Goal: Task Accomplishment & Management: Manage account settings

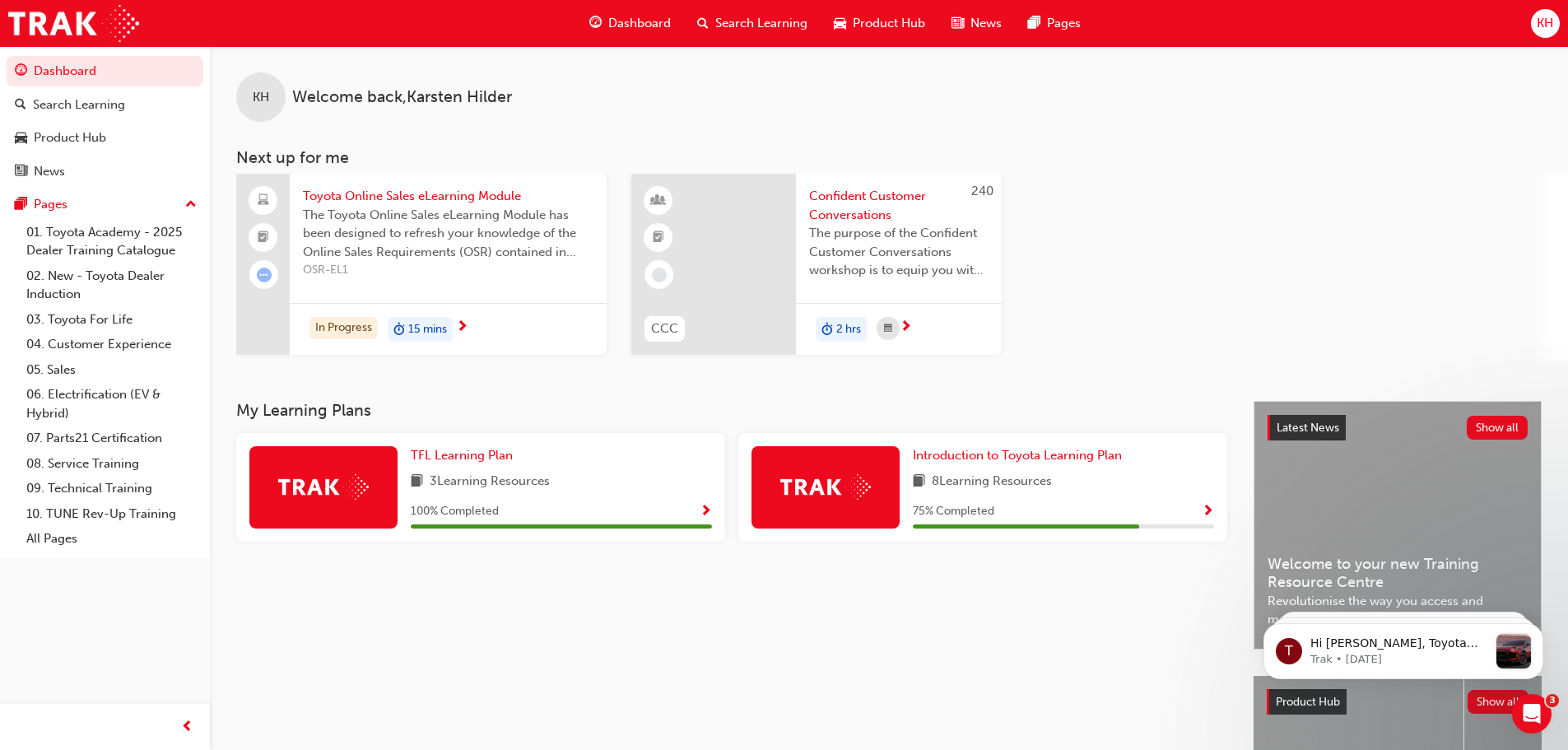
click at [1539, 19] on span "KH" at bounding box center [1544, 23] width 16 height 19
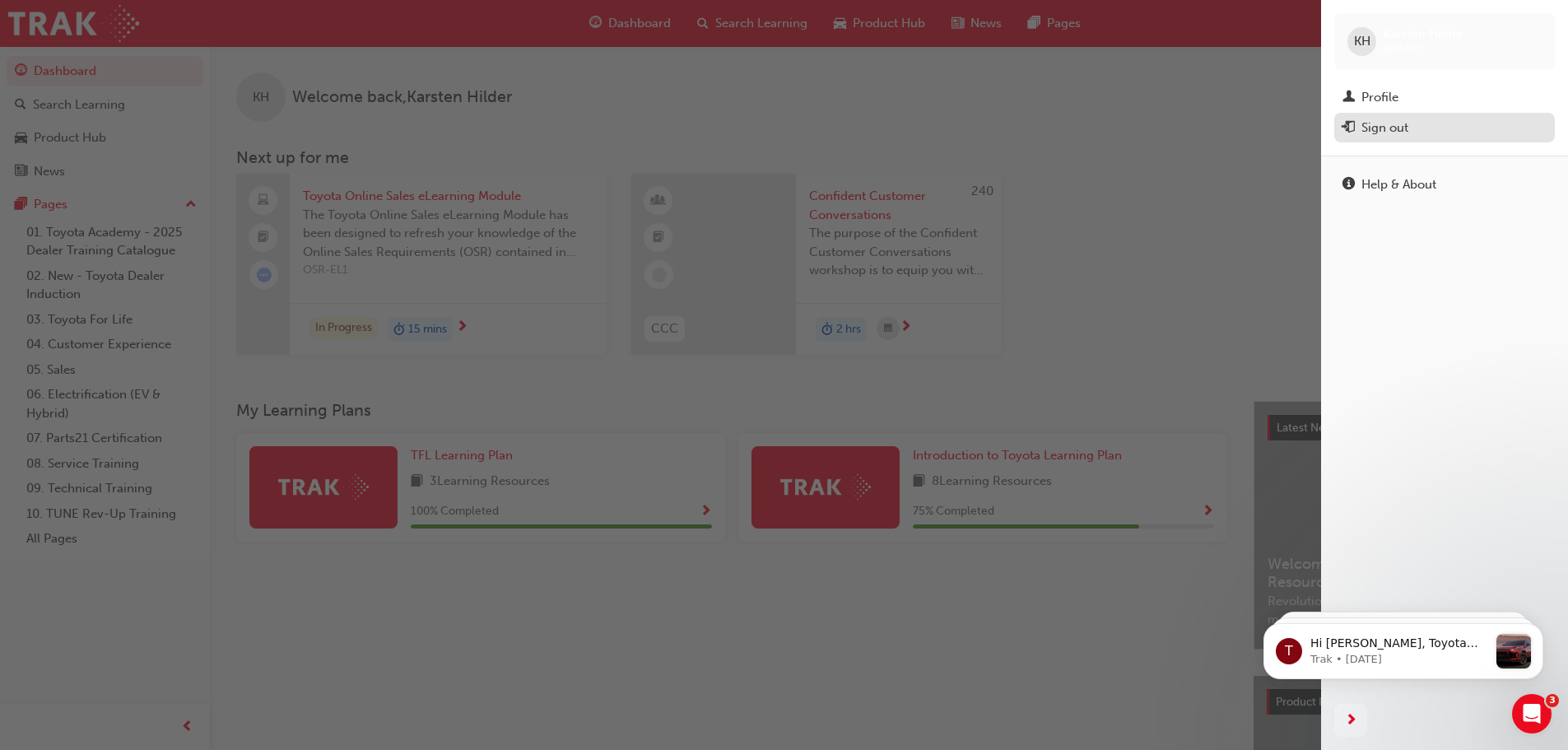
click at [1408, 122] on div "Sign out" at bounding box center [1384, 128] width 47 height 19
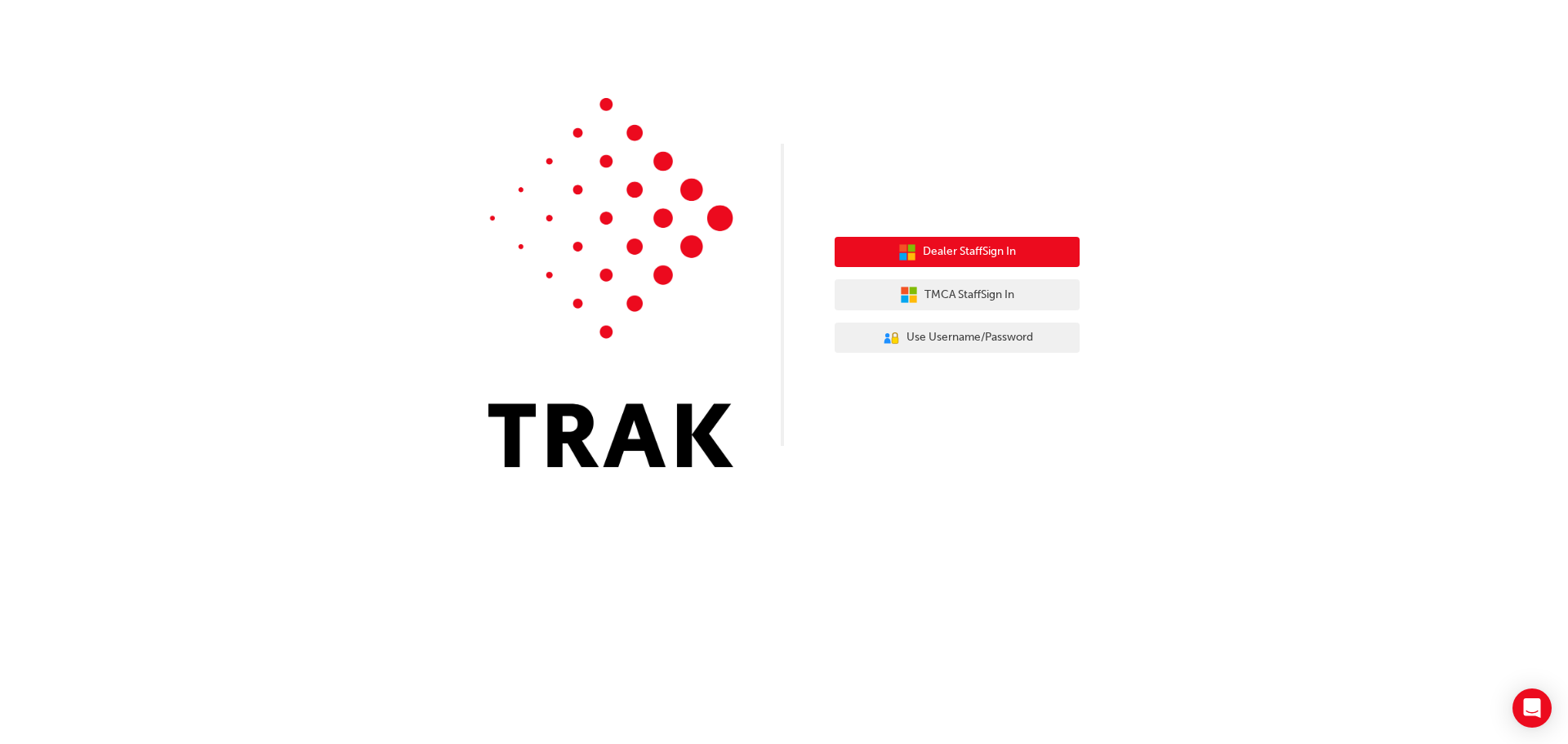
click at [968, 255] on span "Dealer Staff Sign In" at bounding box center [969, 252] width 93 height 19
